Goal: Transaction & Acquisition: Purchase product/service

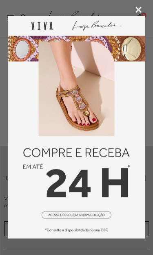
scroll to position [177, 0]
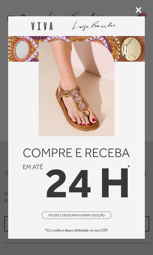
click at [141, 8] on icon at bounding box center [138, 10] width 6 height 6
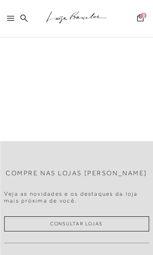
click at [26, 4] on div ".a{fill-rule:evenodd;stroke:#000!important;stroke-width:0!important;}" at bounding box center [85, 18] width 135 height 37
click at [23, 20] on icon at bounding box center [23, 17] width 7 height 7
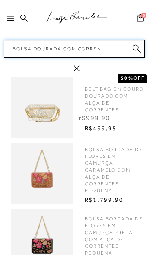
type input "Bolsa dourada com corren"
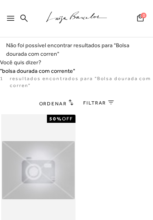
click at [17, 24] on div at bounding box center [12, 21] width 11 height 12
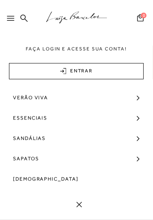
click at [24, 20] on icon at bounding box center [23, 18] width 7 height 8
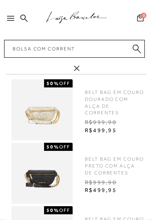
type input "Bolsa com corrente"
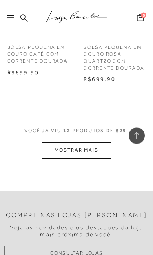
scroll to position [1106, 0]
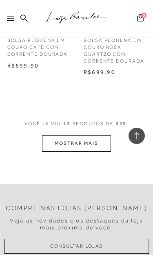
click at [99, 136] on button "MOSTRAR MAIS" at bounding box center [76, 144] width 68 height 16
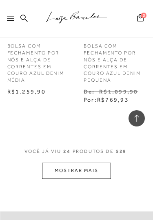
scroll to position [2232, 0]
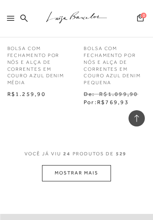
click at [90, 165] on button "MOSTRAR MAIS" at bounding box center [76, 173] width 68 height 16
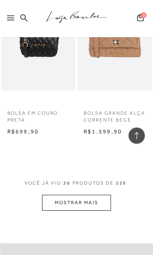
click at [98, 196] on button "MOSTRAR MAIS" at bounding box center [76, 204] width 68 height 16
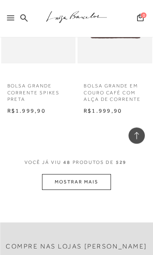
click at [90, 175] on button "MOSTRAR MAIS" at bounding box center [76, 183] width 68 height 16
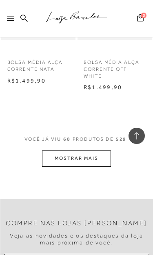
scroll to position [5521, 0]
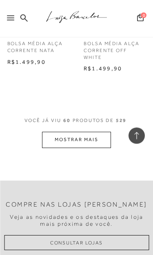
click at [101, 132] on button "MOSTRAR MAIS" at bounding box center [76, 140] width 68 height 16
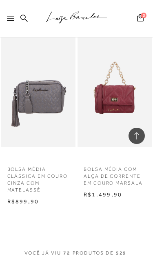
scroll to position [6486, 0]
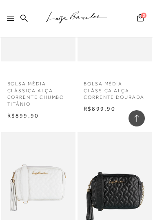
scroll to position [6021, 0]
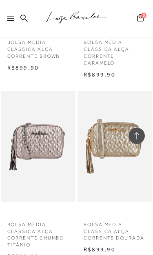
click at [126, 94] on img at bounding box center [114, 146] width 73 height 109
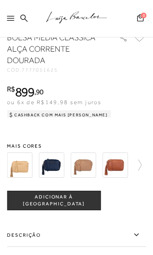
scroll to position [291, 0]
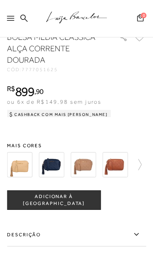
click at [141, 167] on icon at bounding box center [135, 164] width 11 height 11
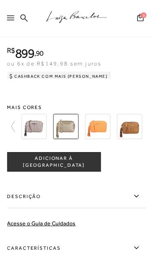
scroll to position [330, 0]
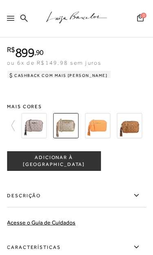
click at [88, 167] on button "ADICIONAR À [GEOGRAPHIC_DATA]" at bounding box center [54, 162] width 94 height 20
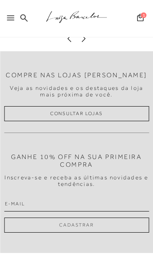
scroll to position [928, 0]
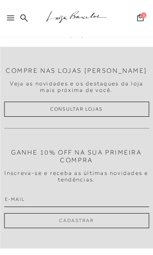
click at [89, 192] on input "email" at bounding box center [76, 200] width 145 height 16
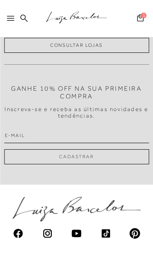
type input "[PERSON_NAME][EMAIL_ADDRESS][DOMAIN_NAME]"
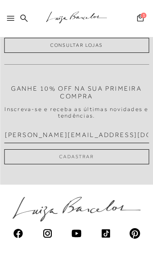
click at [90, 153] on button "Cadastrar" at bounding box center [76, 156] width 145 height 15
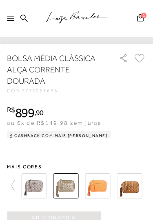
scroll to position [269, 0]
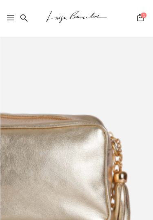
click at [145, 18] on button "1" at bounding box center [139, 18] width 11 height 11
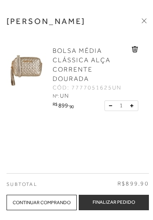
click at [141, 202] on button "Finalizar Pedido" at bounding box center [114, 202] width 70 height 15
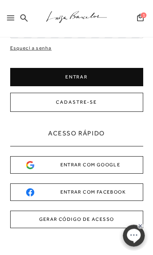
scroll to position [105, 0]
click at [114, 167] on div "ENTRAR COM GOOGLE" at bounding box center [76, 165] width 101 height 9
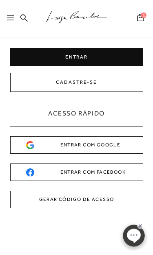
scroll to position [125, 0]
click at [71, 198] on button "GERAR CÓDIGO DE ACESSO" at bounding box center [76, 200] width 133 height 18
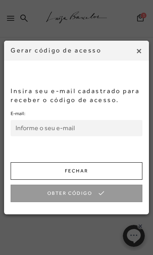
click at [82, 132] on input "E-mail:" at bounding box center [77, 128] width 132 height 16
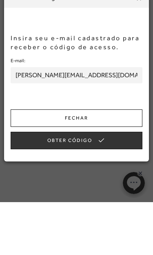
type input "[PERSON_NAME][EMAIL_ADDRESS][DOMAIN_NAME]"
click at [94, 185] on button "Obter Código" at bounding box center [77, 194] width 132 height 18
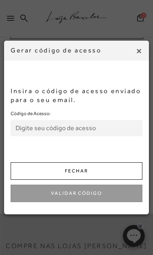
click at [86, 171] on button "Fechar" at bounding box center [77, 172] width 132 height 18
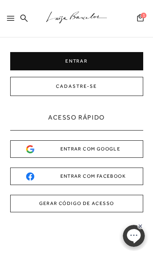
scroll to position [121, 0]
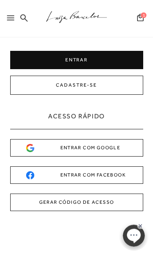
click at [119, 201] on button "GERAR CÓDIGO DE ACESSO" at bounding box center [76, 203] width 133 height 18
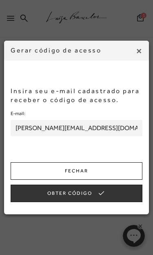
click at [112, 189] on button "Obter Código" at bounding box center [77, 194] width 132 height 18
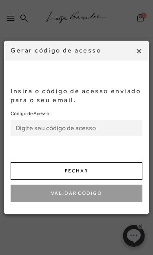
click at [30, 126] on input "Código de Acesso:" at bounding box center [77, 128] width 132 height 16
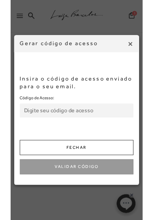
scroll to position [121, 0]
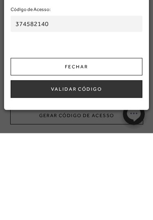
type input "374582140"
click at [107, 167] on button "Validar Código" at bounding box center [77, 176] width 132 height 18
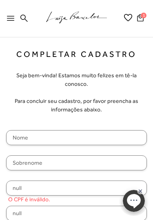
click at [125, 130] on input "text" at bounding box center [76, 137] width 141 height 15
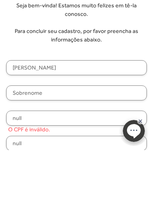
type input "[PERSON_NAME]"
click at [77, 156] on input "text" at bounding box center [76, 163] width 141 height 15
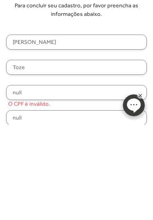
type input "Toze"
click at [81, 181] on input "null" at bounding box center [76, 188] width 141 height 15
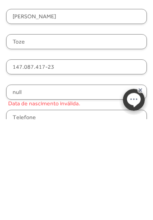
type input "147.087.417-23"
click at [86, 110] on div "[PERSON_NAME] [GEOGRAPHIC_DATA] 147.087.417-23 null Data de nascimento inválida…" at bounding box center [76, 193] width 141 height 167
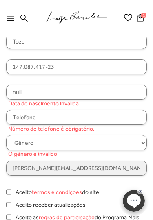
click at [81, 86] on input "null" at bounding box center [76, 92] width 141 height 15
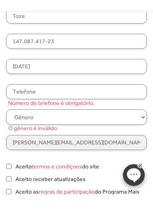
type input "[DATE]"
click at [95, 110] on input "text" at bounding box center [76, 117] width 141 height 15
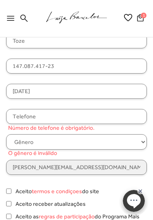
type input "[PHONE_NUMBER]"
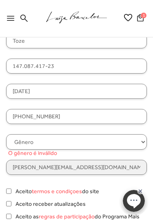
click at [74, 134] on select "Gênero Feminino Masculino" at bounding box center [76, 141] width 141 height 15
select select
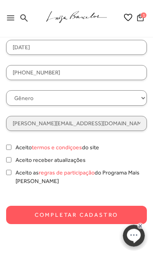
scroll to position [166, 0]
click at [9, 143] on input "Aceito termos e condiçoes do site" at bounding box center [8, 147] width 5 height 8
checkbox input "true"
click at [11, 156] on input "Aceito receber atualizações" at bounding box center [8, 160] width 5 height 8
checkbox input "true"
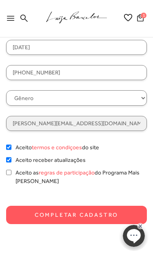
click at [17, 169] on label "Aceito as regras de participação do Programa Mais [PERSON_NAME]" at bounding box center [80, 177] width 131 height 17
click at [11, 169] on input "Aceito as regras de participação do Programa Mais [PERSON_NAME]" at bounding box center [8, 173] width 5 height 8
click at [9, 169] on input "Aceito as regras de participação do Programa Mais Luiza" at bounding box center [8, 173] width 5 height 8
checkbox input "false"
click at [76, 207] on button "Completar Cadastro" at bounding box center [76, 215] width 141 height 18
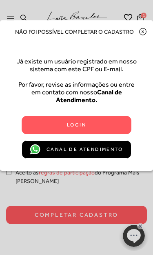
click at [117, 130] on div "Login" at bounding box center [76, 125] width 101 height 13
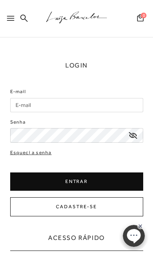
click at [140, 109] on input "E-mail" at bounding box center [76, 105] width 133 height 14
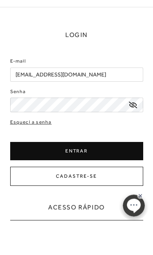
type input "jessicatozziwandermurem@gmail.com"
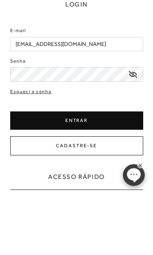
click at [104, 173] on button "ENTRAR" at bounding box center [76, 182] width 133 height 18
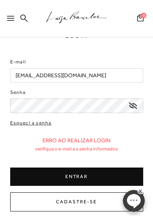
scroll to position [29, 0]
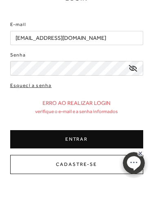
click at [40, 84] on div "E-mail jessicatozziwandermurem@gmail.com Senha Esqueci a senha" at bounding box center [76, 136] width 133 height 154
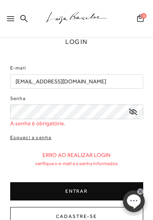
click at [42, 134] on link "Esqueci a senha" at bounding box center [31, 138] width 42 height 8
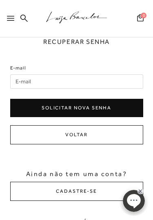
click at [42, 134] on button "Voltar" at bounding box center [76, 134] width 133 height 19
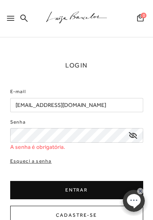
click at [44, 161] on link "Esqueci a senha" at bounding box center [31, 162] width 42 height 8
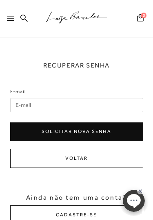
click at [97, 129] on button "Solicitar nova senha" at bounding box center [76, 132] width 133 height 18
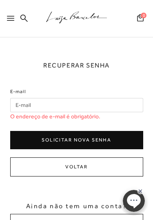
click at [96, 101] on input "E-mail" at bounding box center [76, 105] width 133 height 14
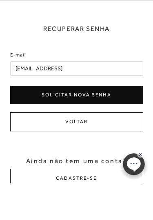
click at [99, 123] on button "Solicitar nova senha" at bounding box center [76, 132] width 133 height 18
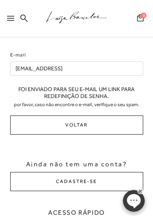
click at [114, 94] on p "Foi enviado para seu e-mail um link para redefinição de senha." at bounding box center [76, 93] width 133 height 14
click at [119, 67] on input "jessicatozziwandermurem@gmail.con" at bounding box center [76, 69] width 133 height 14
type input "jessicatozziwandermurem@gmail.com"
click at [99, 100] on div "Foi enviado para seu e-mail um link para redefinição de senha. Por favor, caso …" at bounding box center [76, 97] width 133 height 22
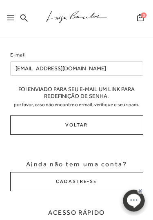
click at [132, 118] on button "Voltar" at bounding box center [76, 125] width 133 height 19
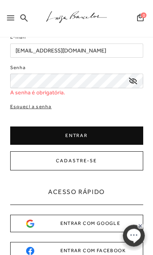
scroll to position [55, 0]
click at [40, 103] on link "Esqueci a senha" at bounding box center [31, 107] width 42 height 8
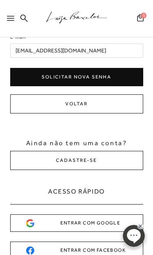
click at [119, 52] on input "jessicatozziwandermurem@gmail.com" at bounding box center [76, 51] width 133 height 14
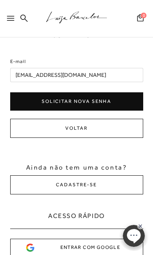
scroll to position [30, 0]
click at [121, 51] on div "Recuperar Senha E-mail jessicatozziwandermurem@gmail.com Solicitar nova senha" at bounding box center [76, 71] width 133 height 80
click at [109, 97] on button "Solicitar nova senha" at bounding box center [76, 101] width 133 height 18
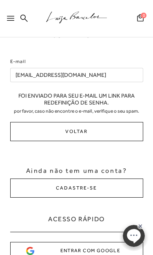
click at [107, 129] on button "Voltar" at bounding box center [76, 131] width 133 height 19
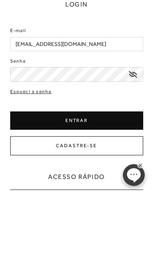
click at [115, 173] on button "ENTRAR" at bounding box center [76, 182] width 133 height 18
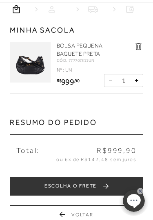
scroll to position [42, 0]
click at [140, 193] on rect at bounding box center [140, 191] width 7 height 7
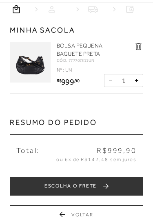
click at [46, 70] on img at bounding box center [30, 62] width 41 height 41
